Goal: Communication & Community: Ask a question

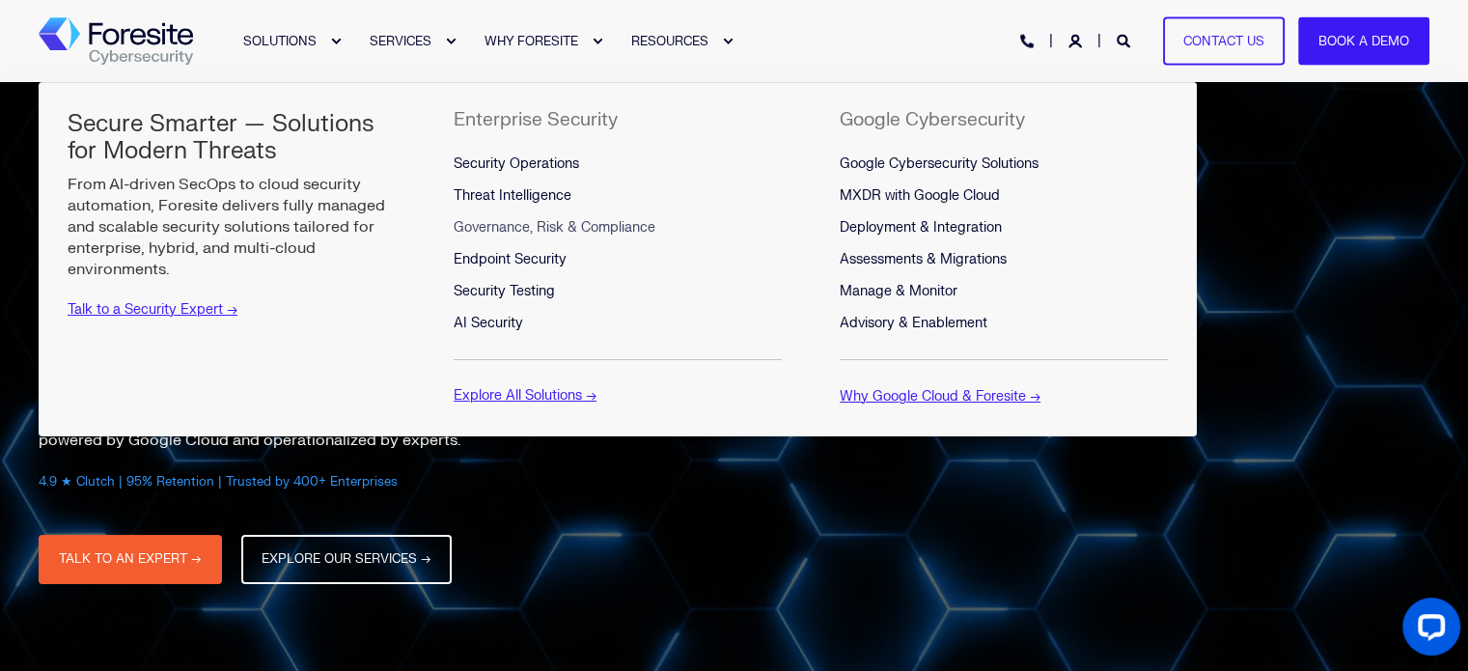
click at [641, 231] on span "Governance, Risk & Compliance" at bounding box center [555, 227] width 202 height 16
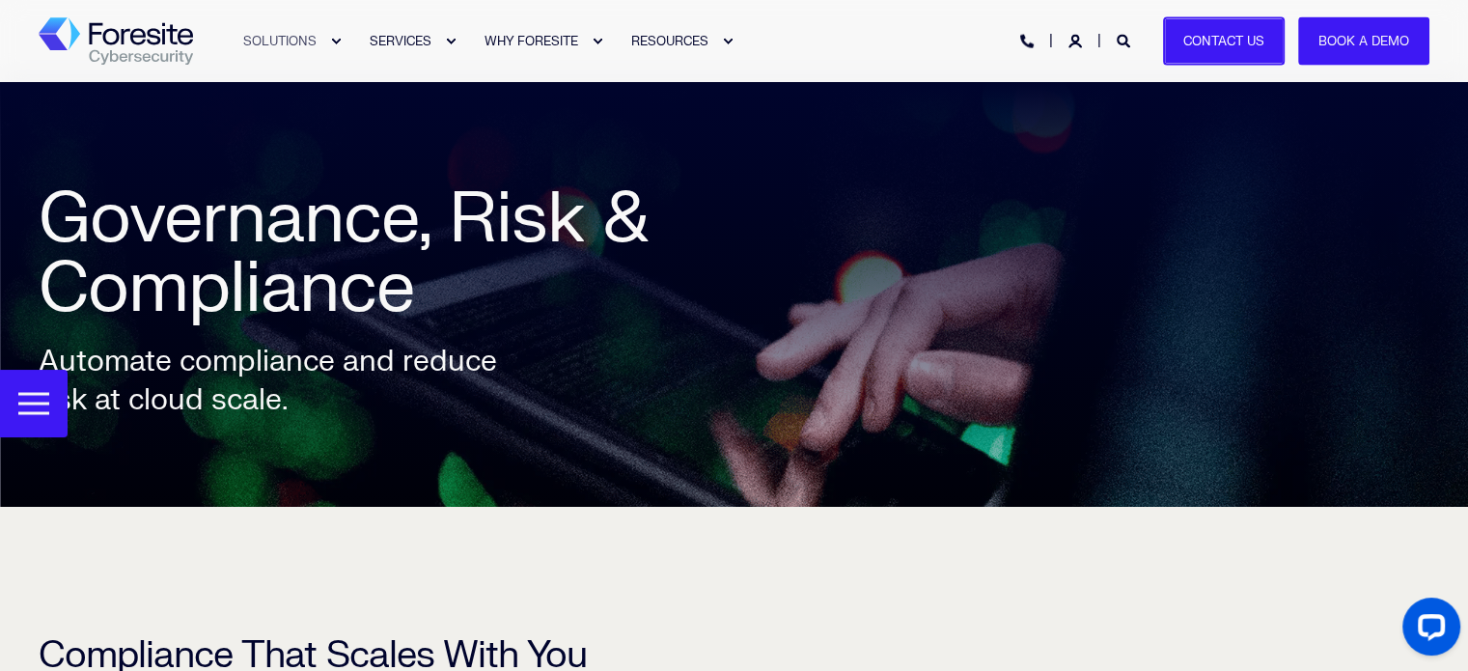
click at [1220, 43] on link "Contact Us" at bounding box center [1224, 40] width 122 height 49
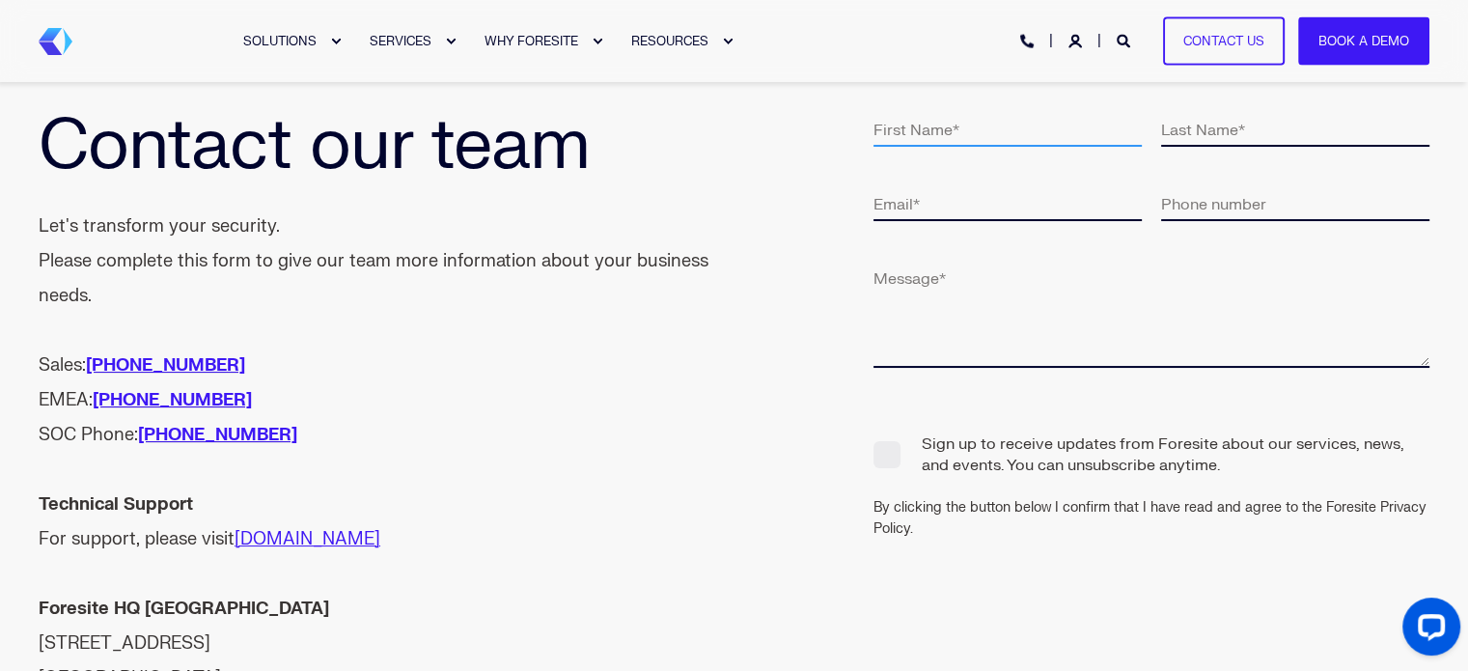
click at [896, 145] on input "text" at bounding box center [1007, 129] width 268 height 36
type input "Mandy"
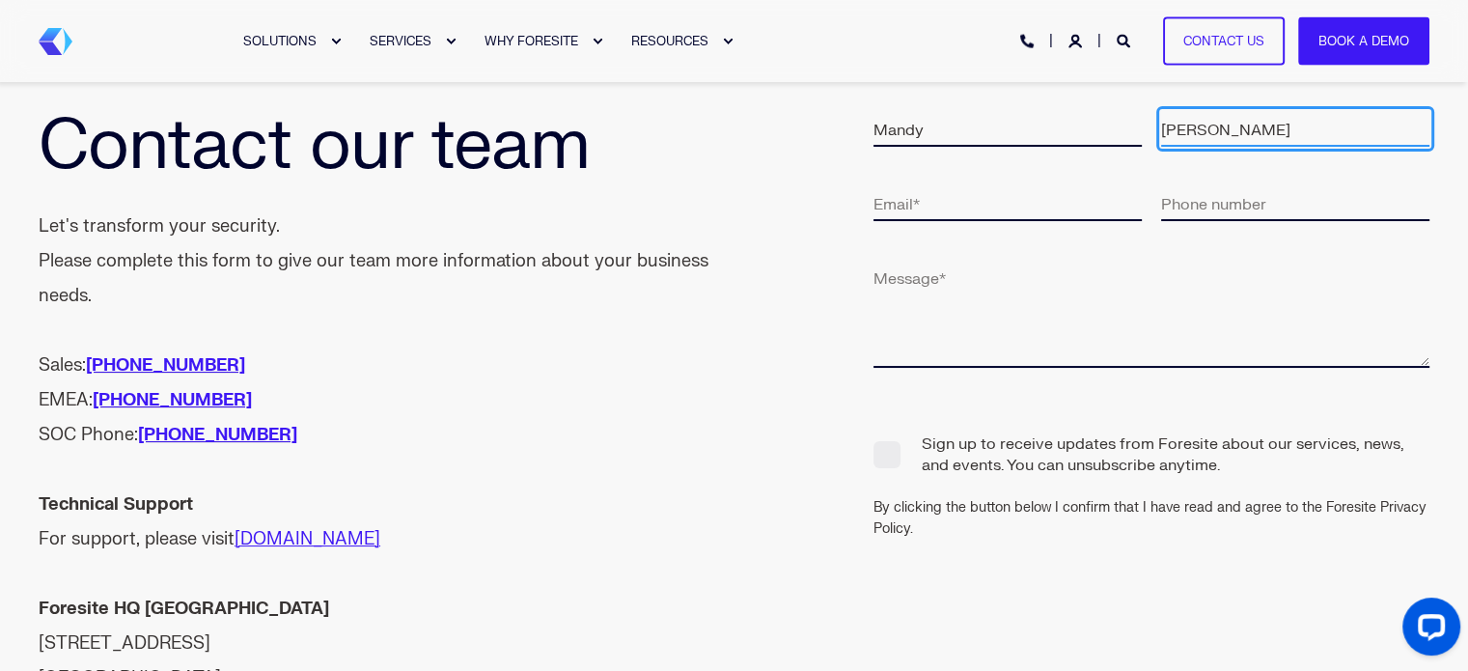
type input "[PERSON_NAME]"
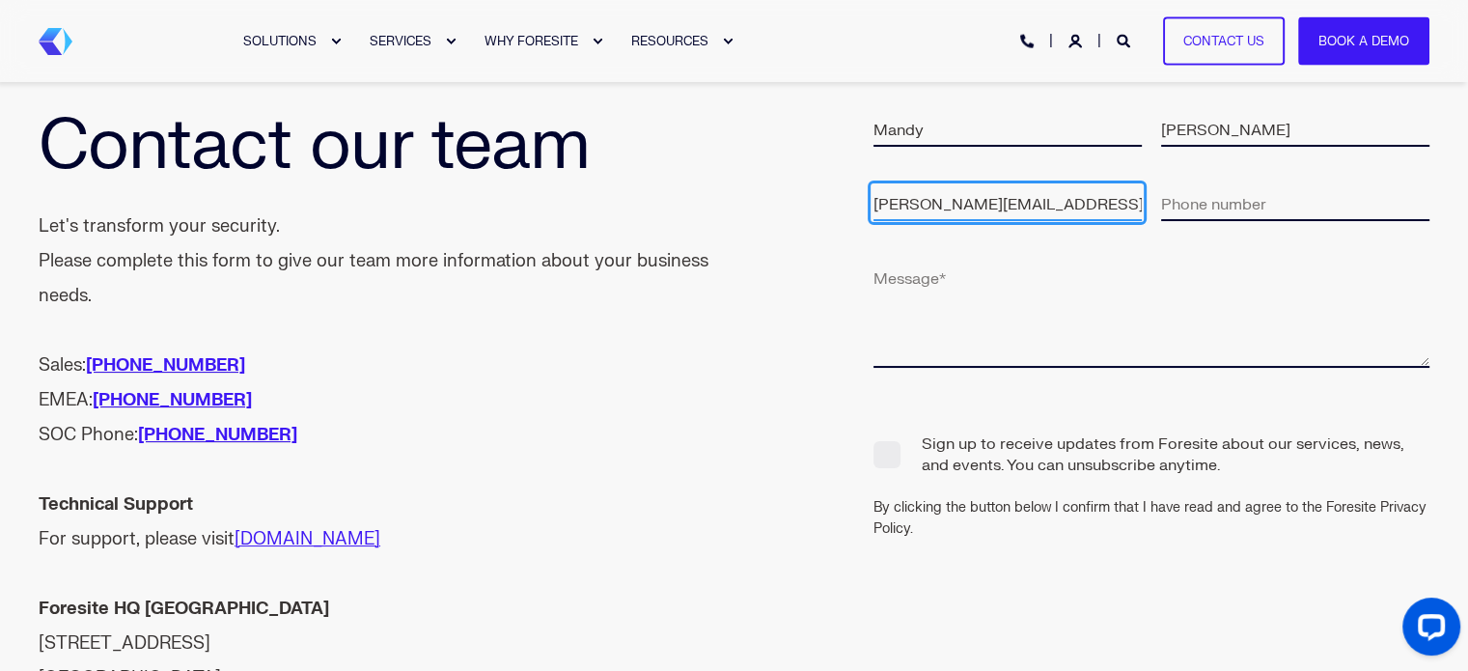
type input "[PERSON_NAME][EMAIL_ADDRESS][DOMAIN_NAME]"
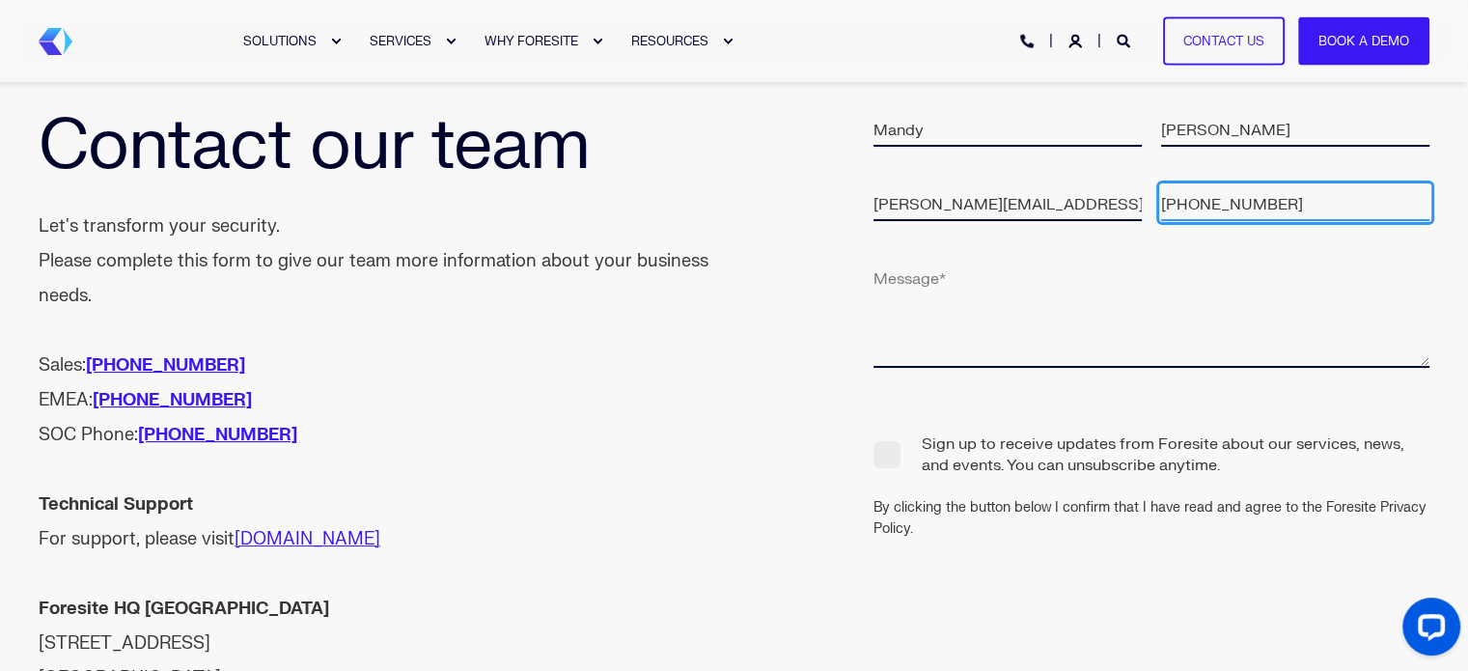
type input "[PHONE_NUMBER]"
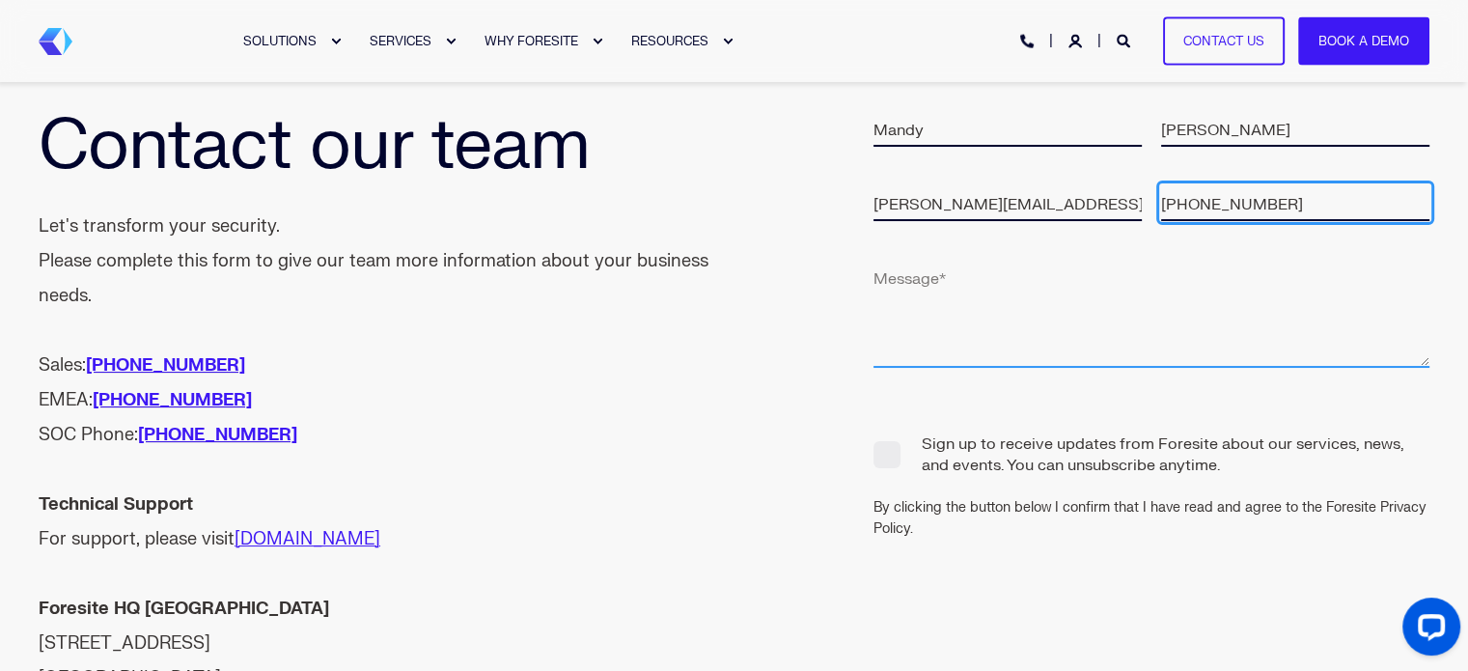
click at [912, 318] on textarea at bounding box center [1151, 314] width 556 height 108
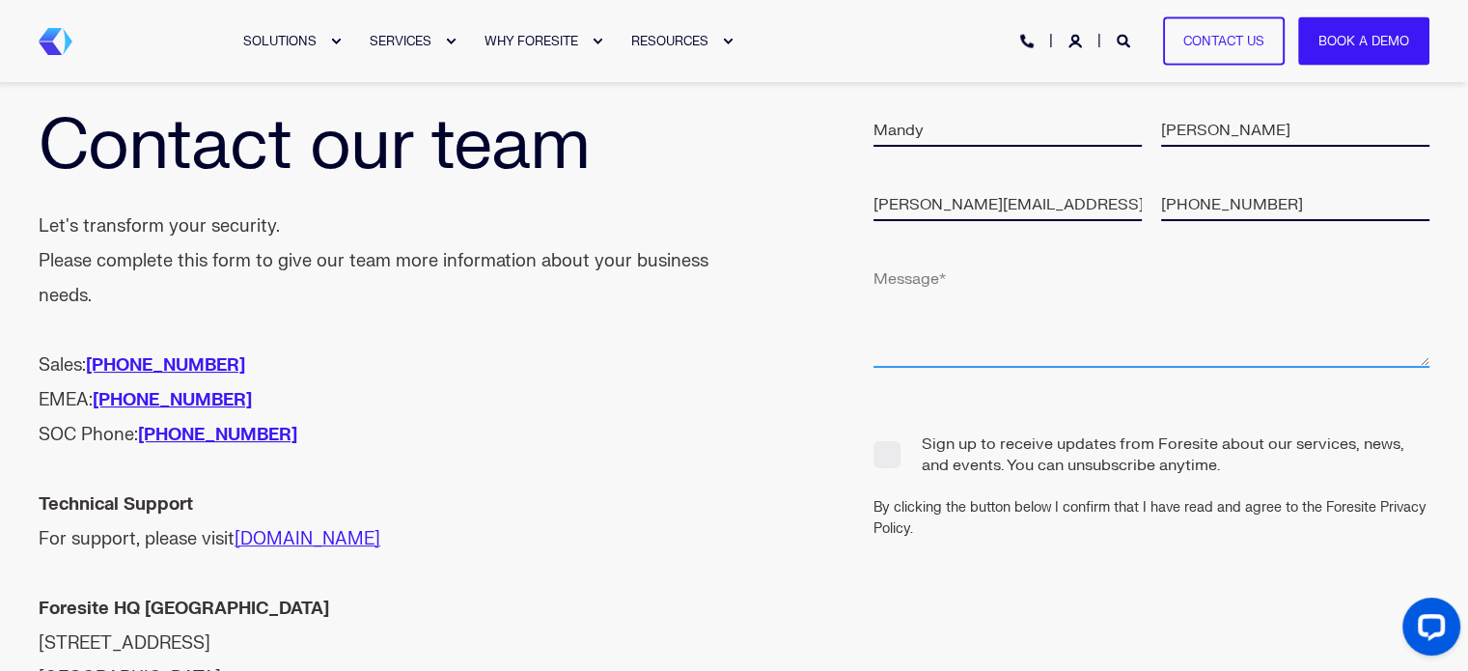
type textarea "L"
click at [1176, 276] on textarea "Looking to work with a consultant around HIPAA." at bounding box center [1151, 314] width 556 height 108
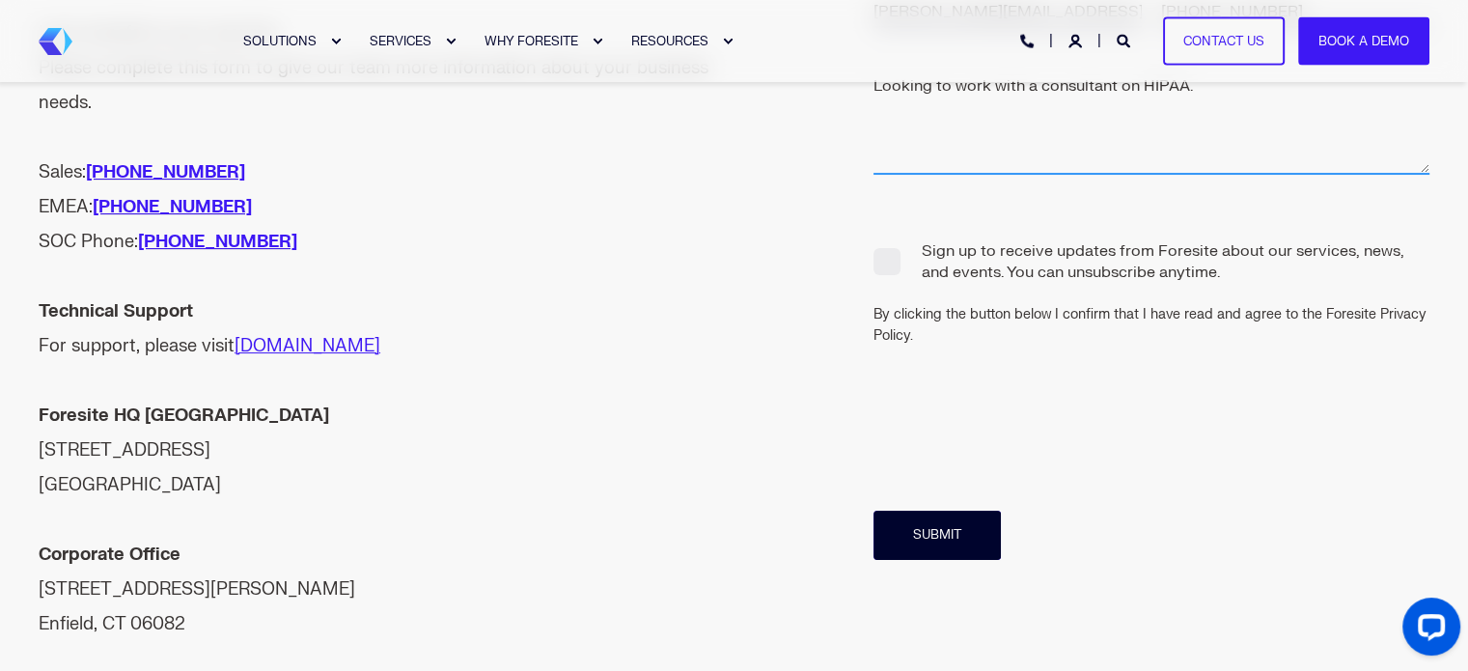
type textarea "Looking to work with a consultant on HIPAA."
click at [932, 538] on input "Submit" at bounding box center [936, 535] width 127 height 49
